Goal: Navigation & Orientation: Go to known website

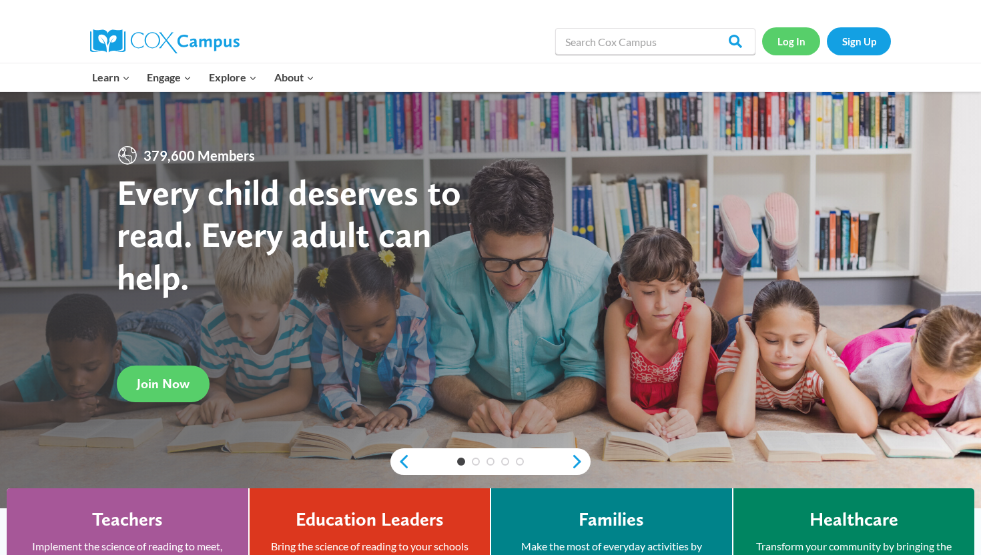
click at [809, 37] on link "Log In" at bounding box center [791, 40] width 58 height 27
click at [798, 45] on link "Log In" at bounding box center [791, 40] width 58 height 27
